Goal: Information Seeking & Learning: Learn about a topic

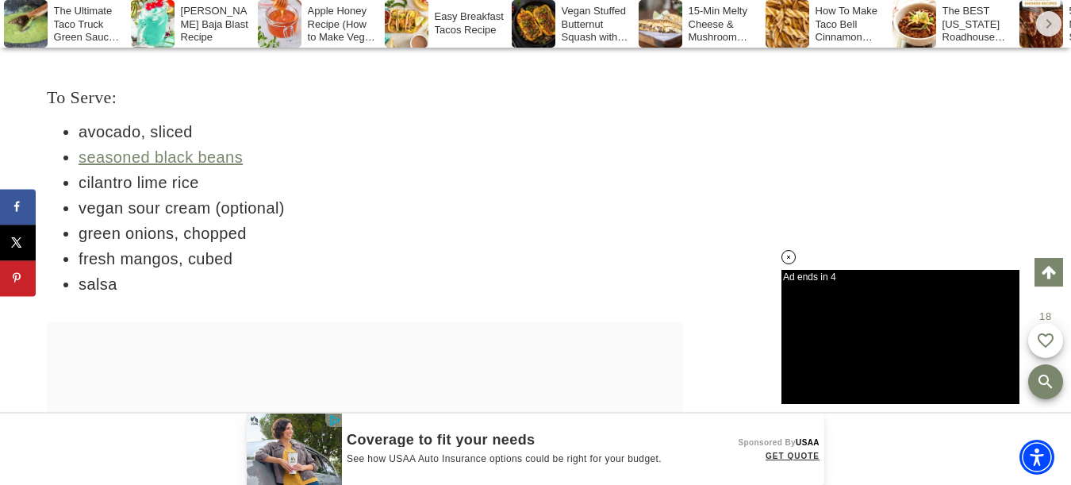
scroll to position [5139, 0]
